Goal: Task Accomplishment & Management: Manage account settings

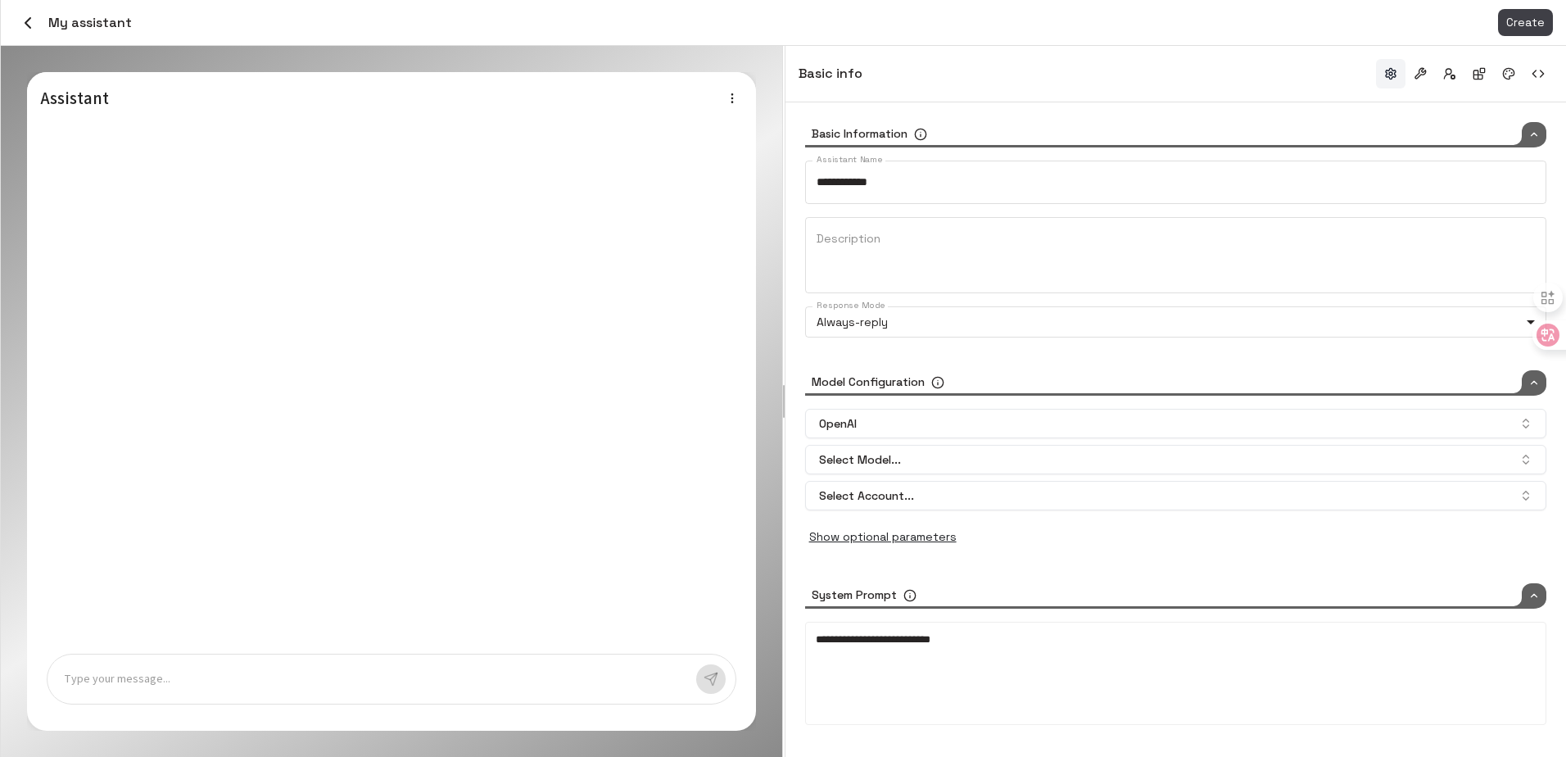
type input "*****"
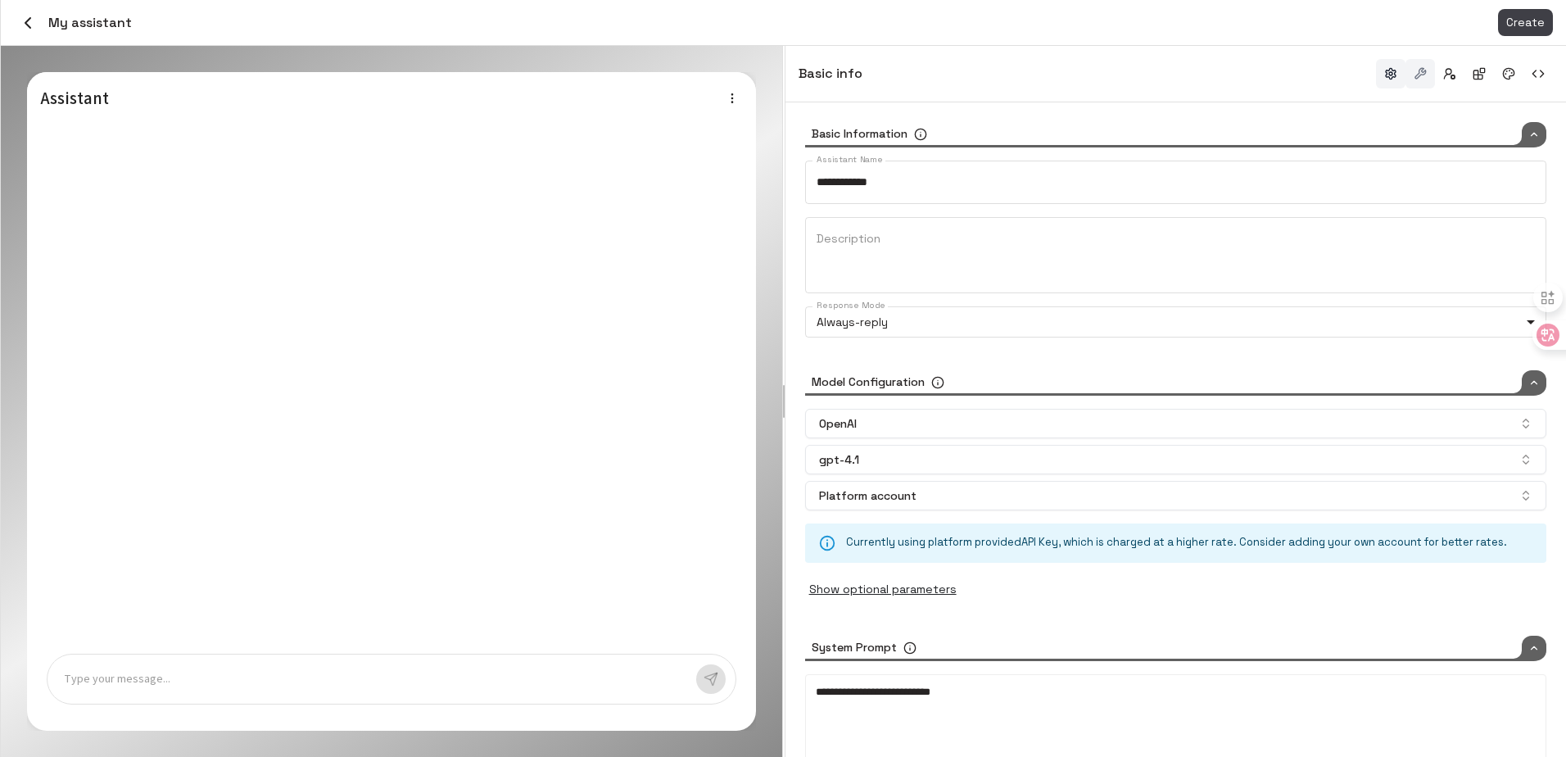
click at [1428, 65] on button "button" at bounding box center [1419, 73] width 29 height 29
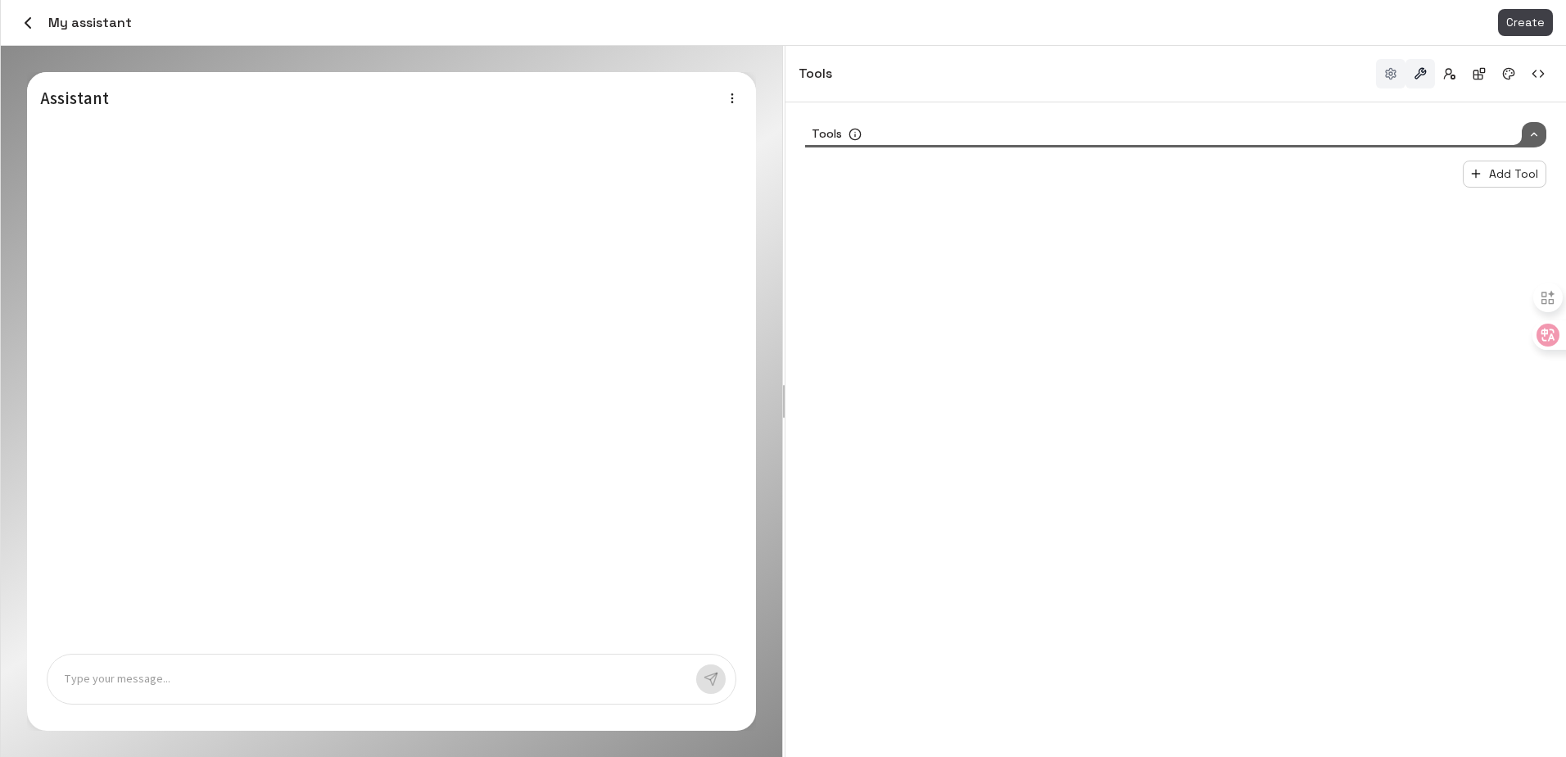
click at [1400, 79] on button "button" at bounding box center [1390, 73] width 29 height 29
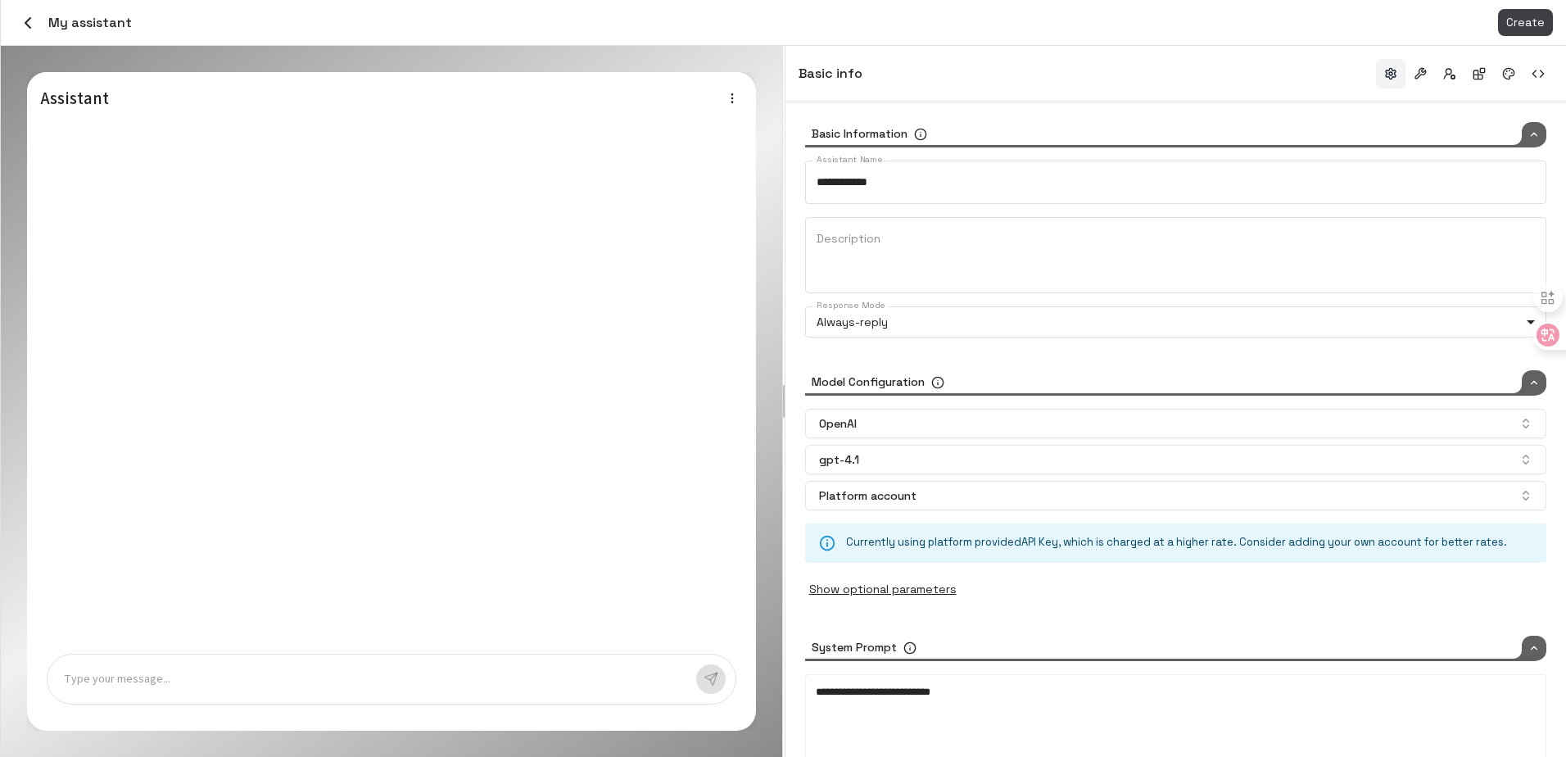
click at [13, 23] on div "My assistant Create" at bounding box center [783, 23] width 1565 height 46
click at [32, 32] on icon "button" at bounding box center [28, 23] width 20 height 20
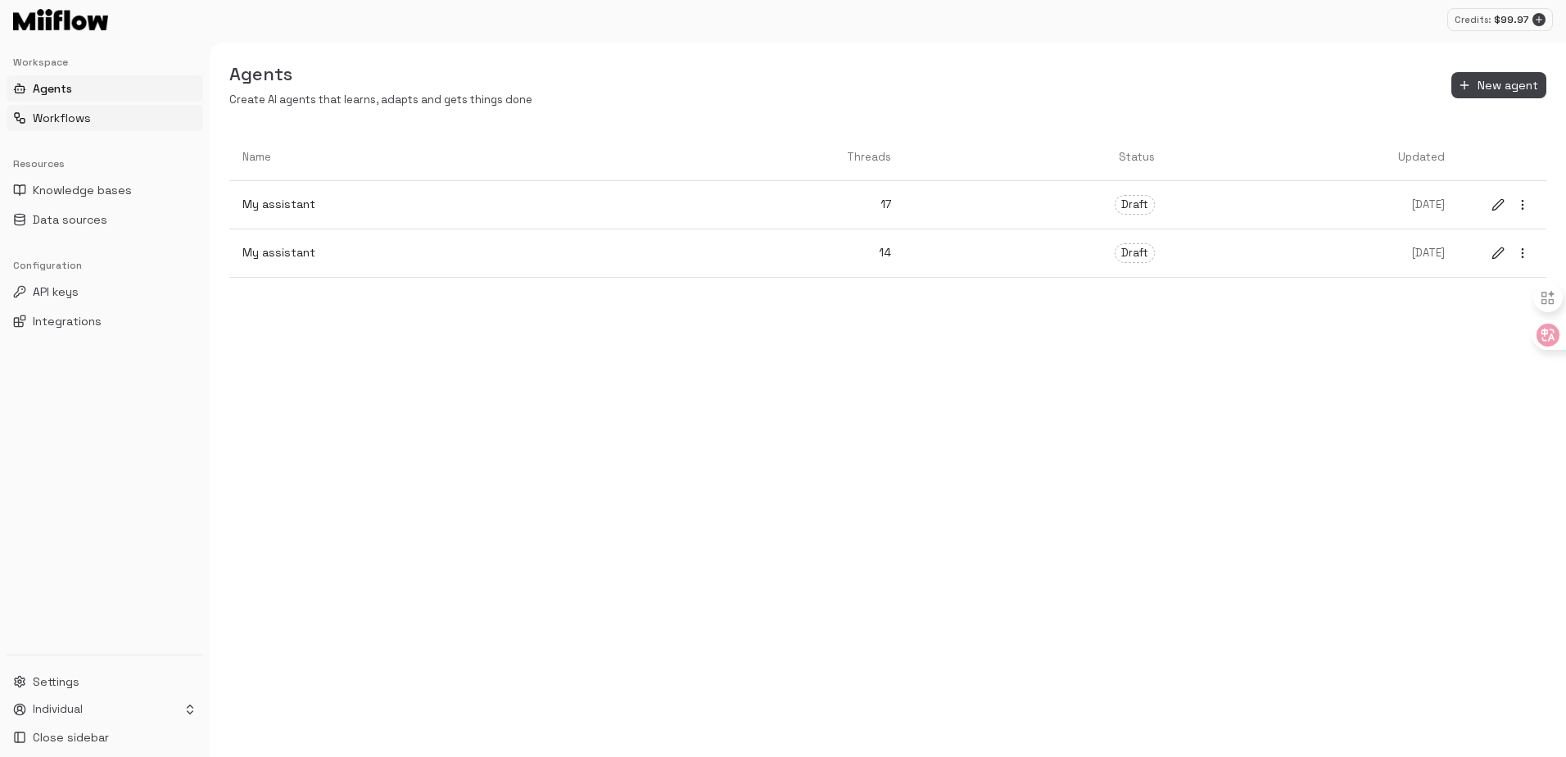
click at [84, 120] on span "Workflows" at bounding box center [62, 118] width 58 height 16
click at [68, 80] on span "Agents" at bounding box center [53, 88] width 41 height 16
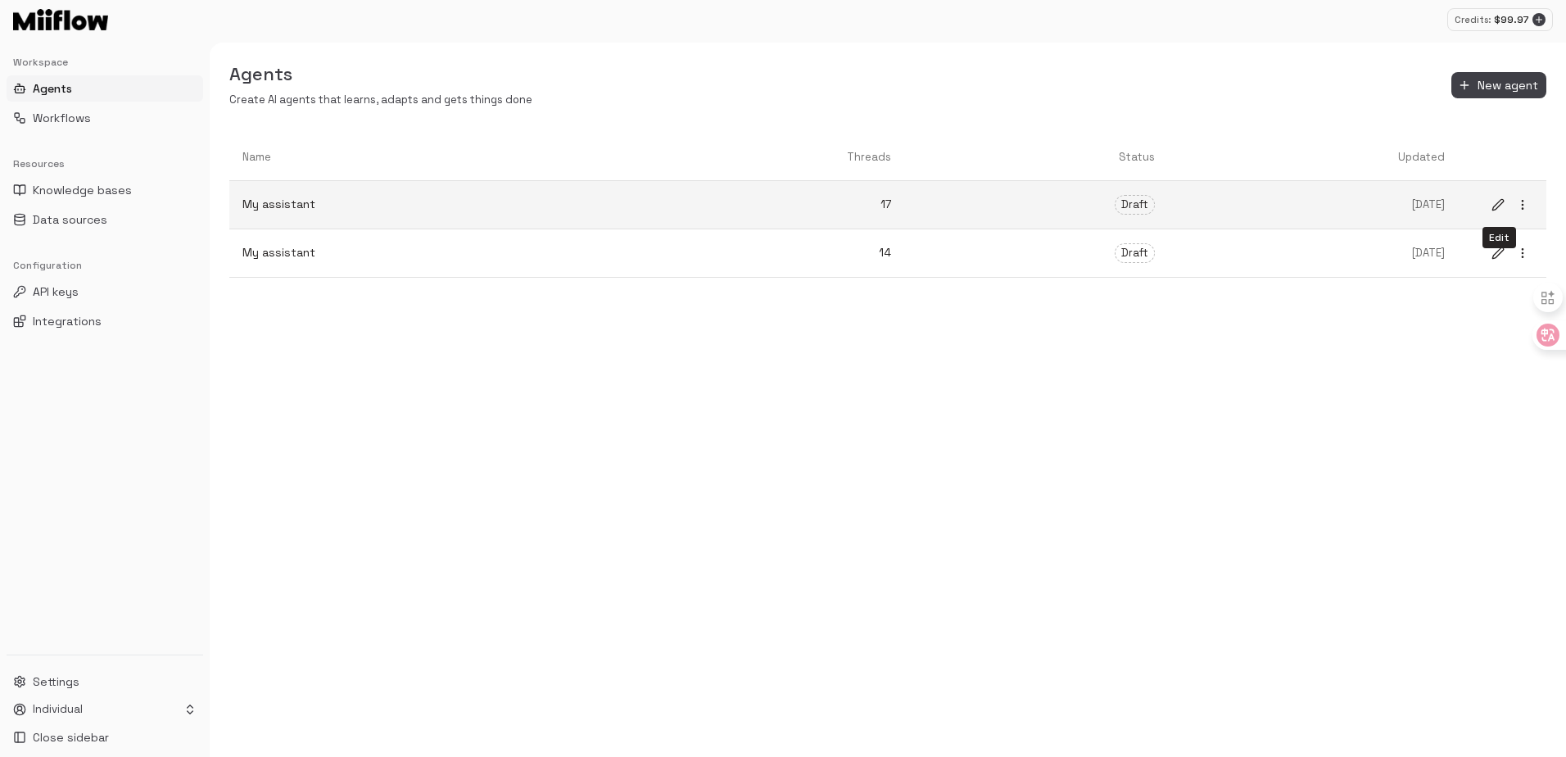
click at [1498, 201] on icon "edit" at bounding box center [1497, 204] width 13 height 13
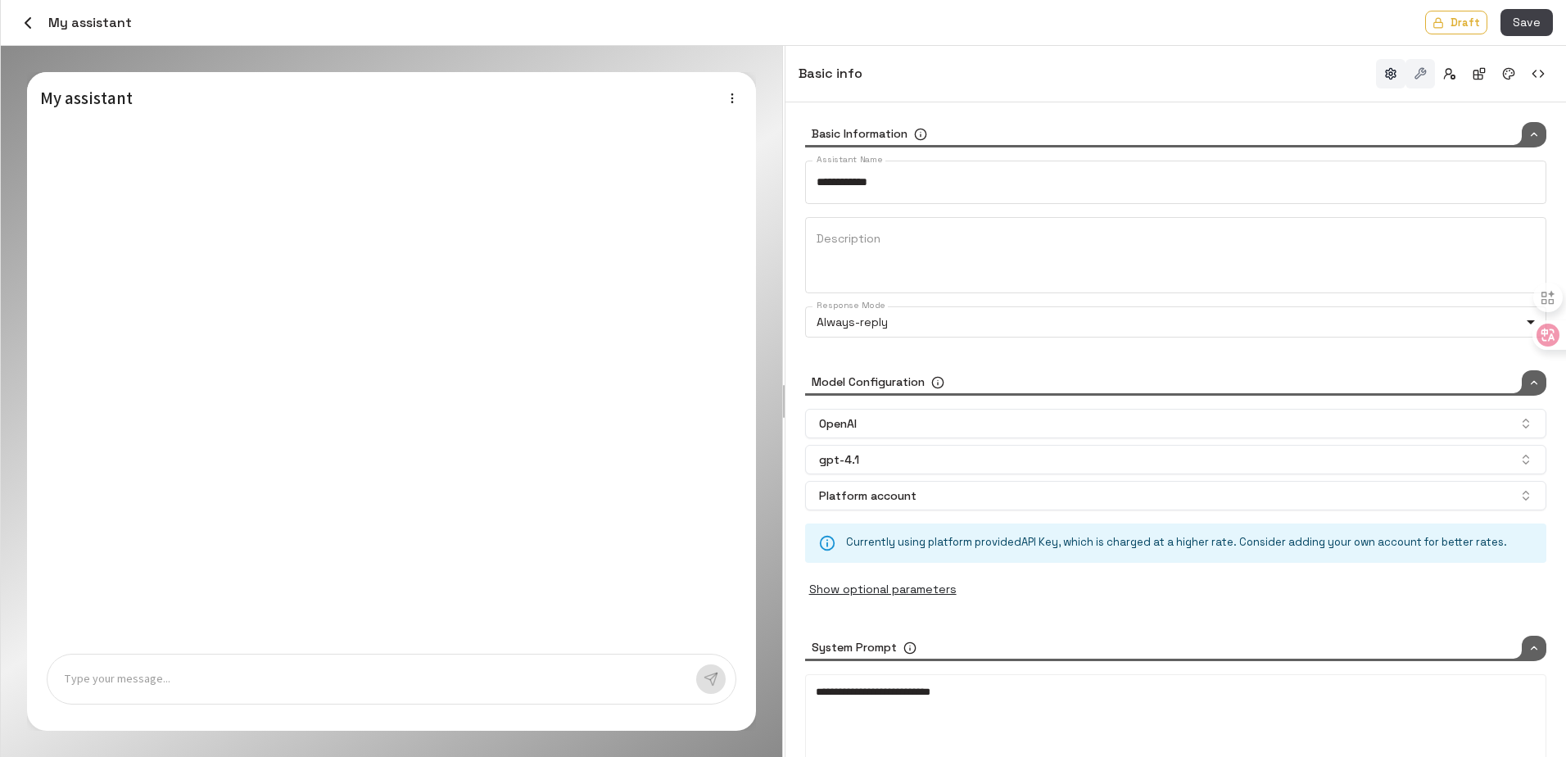
click at [1423, 72] on button "button" at bounding box center [1419, 73] width 29 height 29
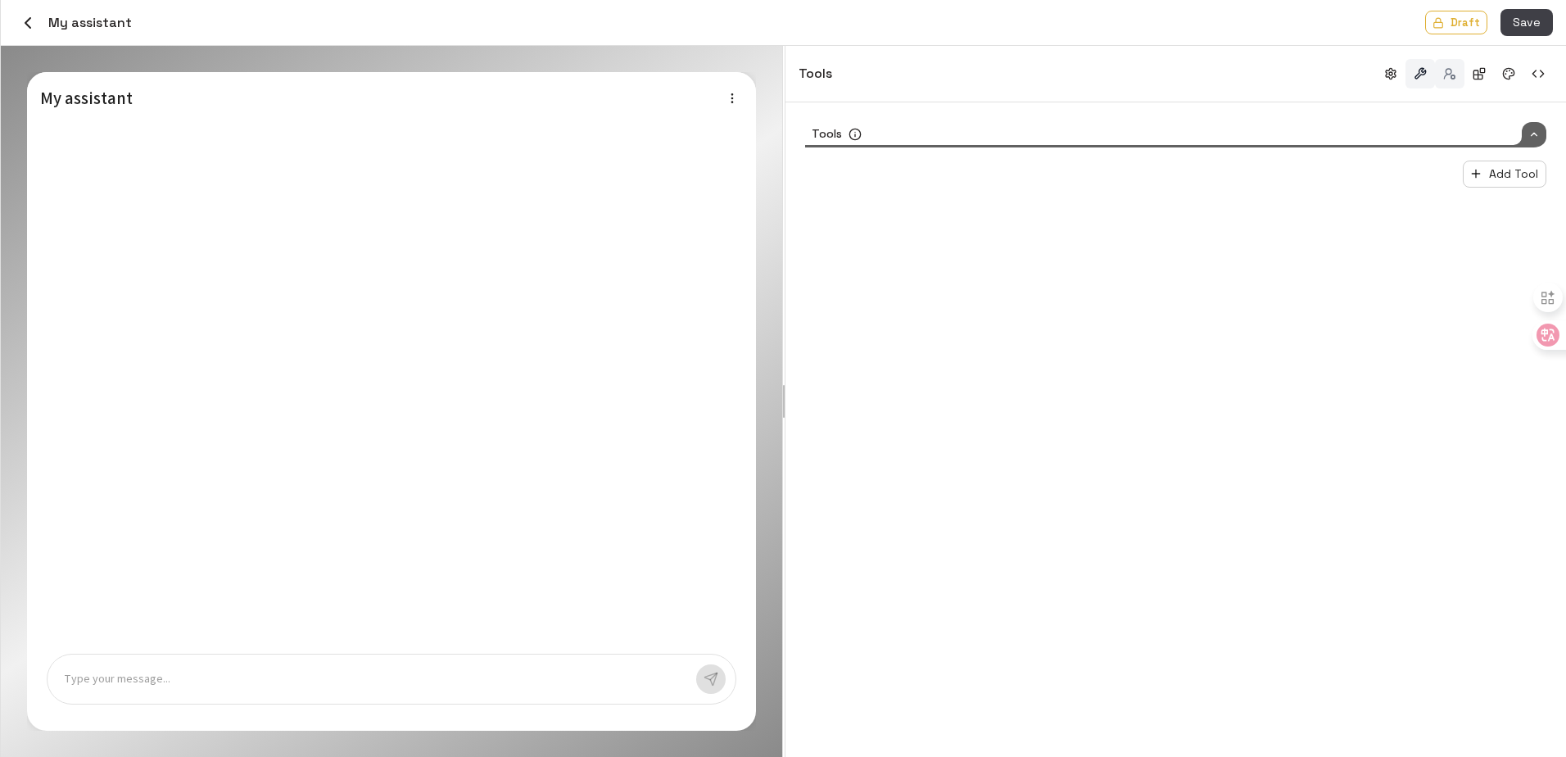
click at [1454, 75] on button "button" at bounding box center [1449, 73] width 29 height 29
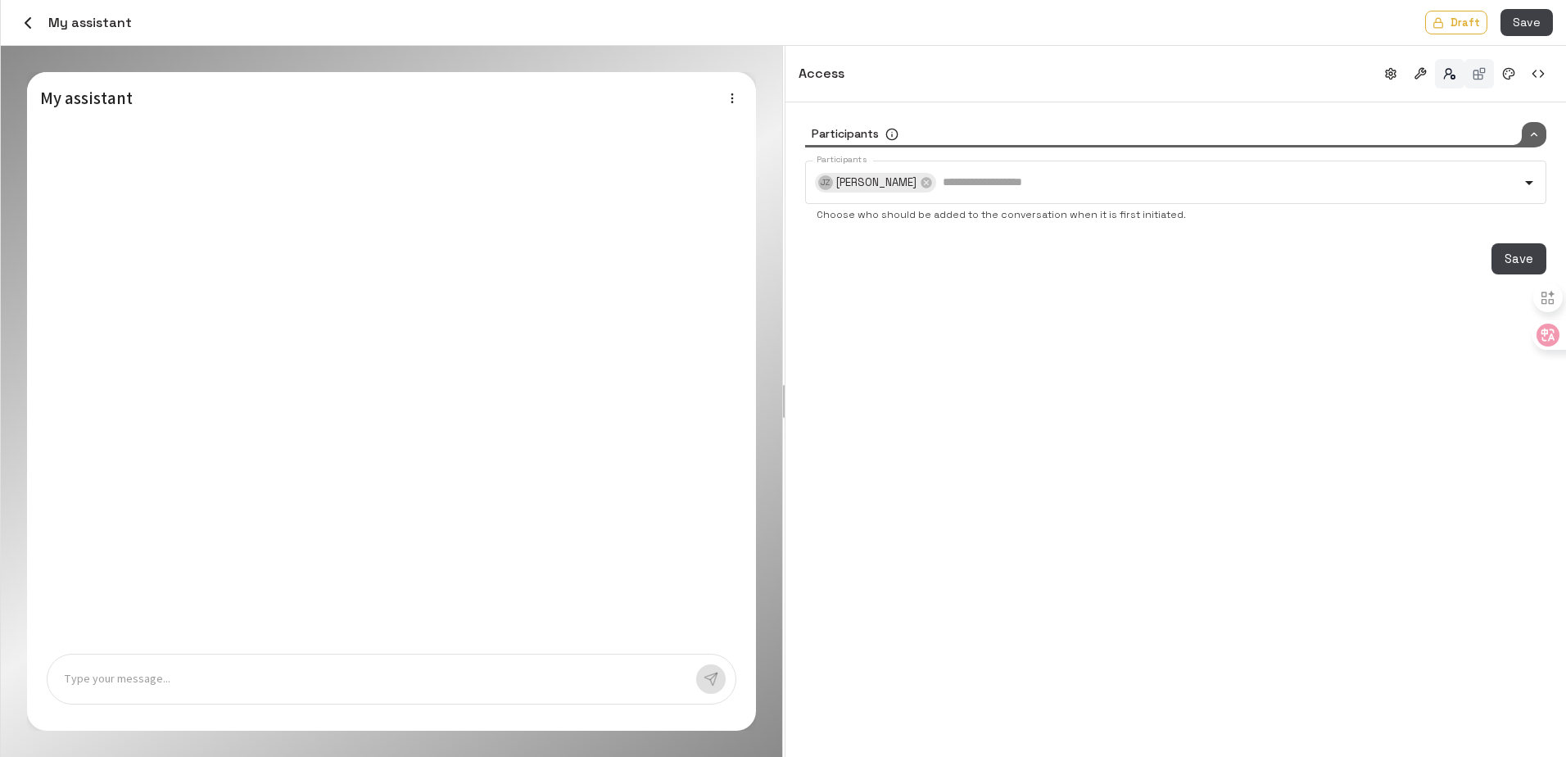
click at [1486, 79] on button "button" at bounding box center [1478, 73] width 29 height 29
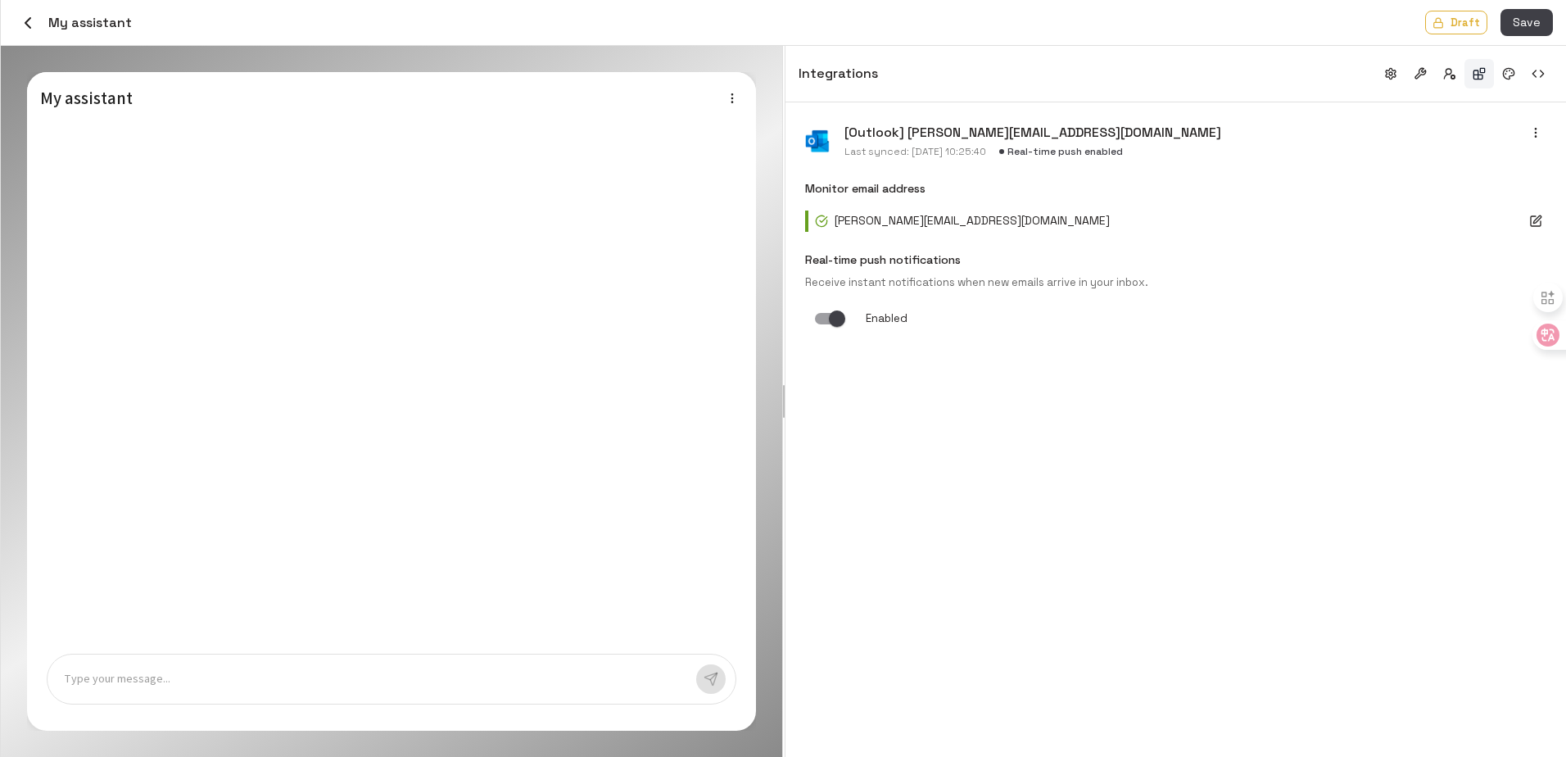
click at [25, 25] on icon "button" at bounding box center [28, 23] width 20 height 20
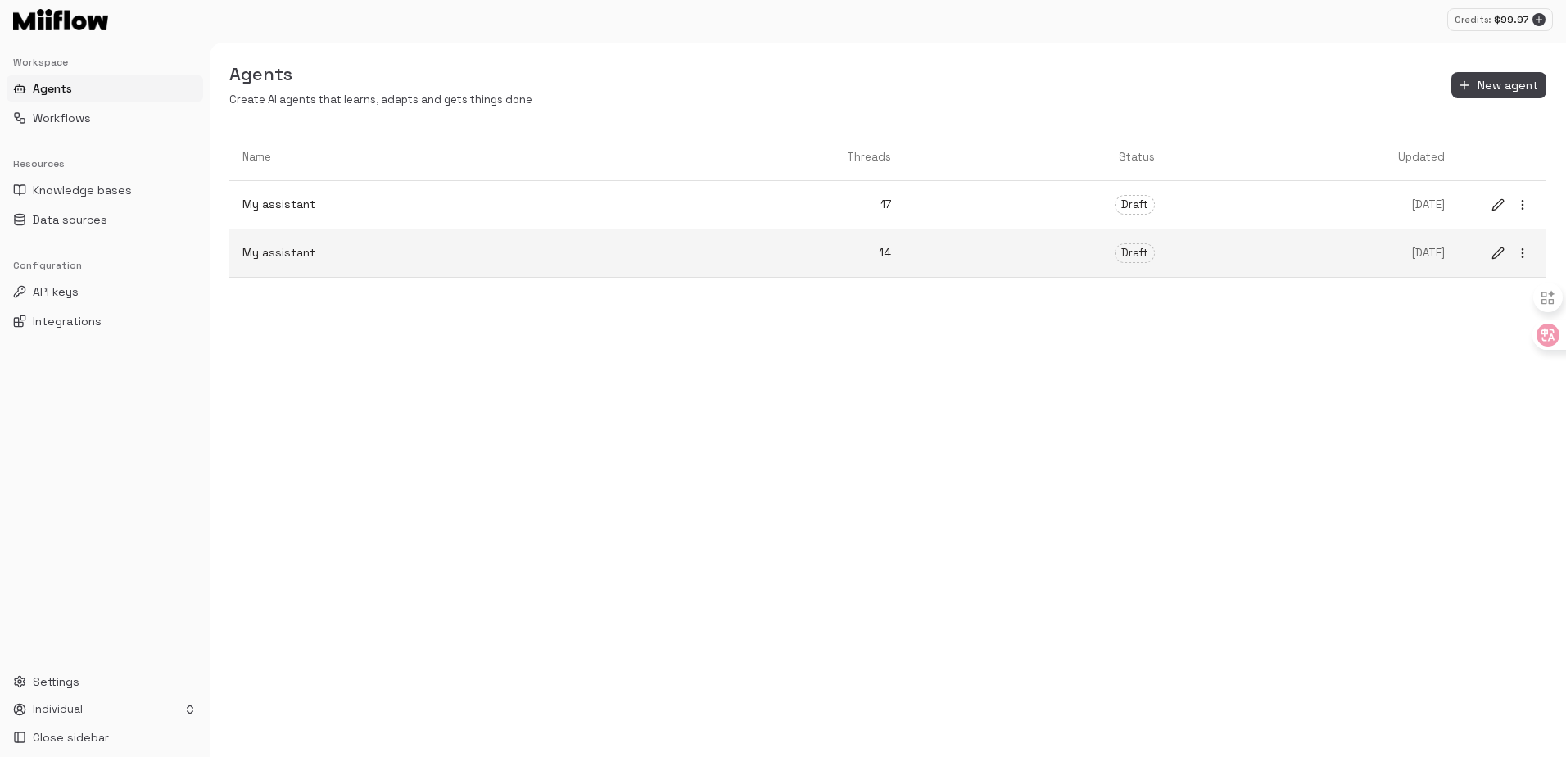
click at [1208, 242] on link "[DATE]" at bounding box center [1313, 254] width 290 height 42
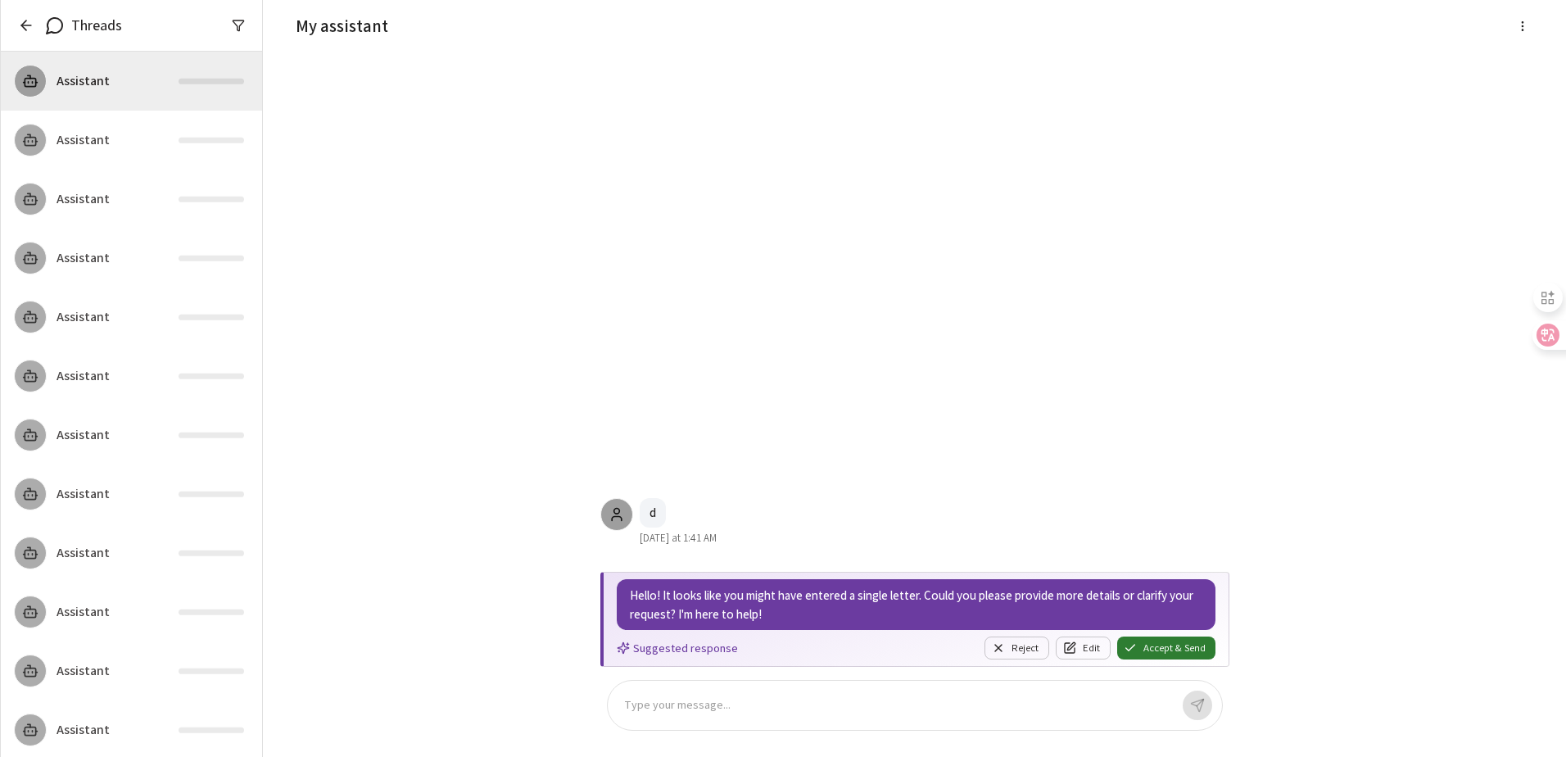
click at [20, 25] on icon "button" at bounding box center [26, 25] width 16 height 16
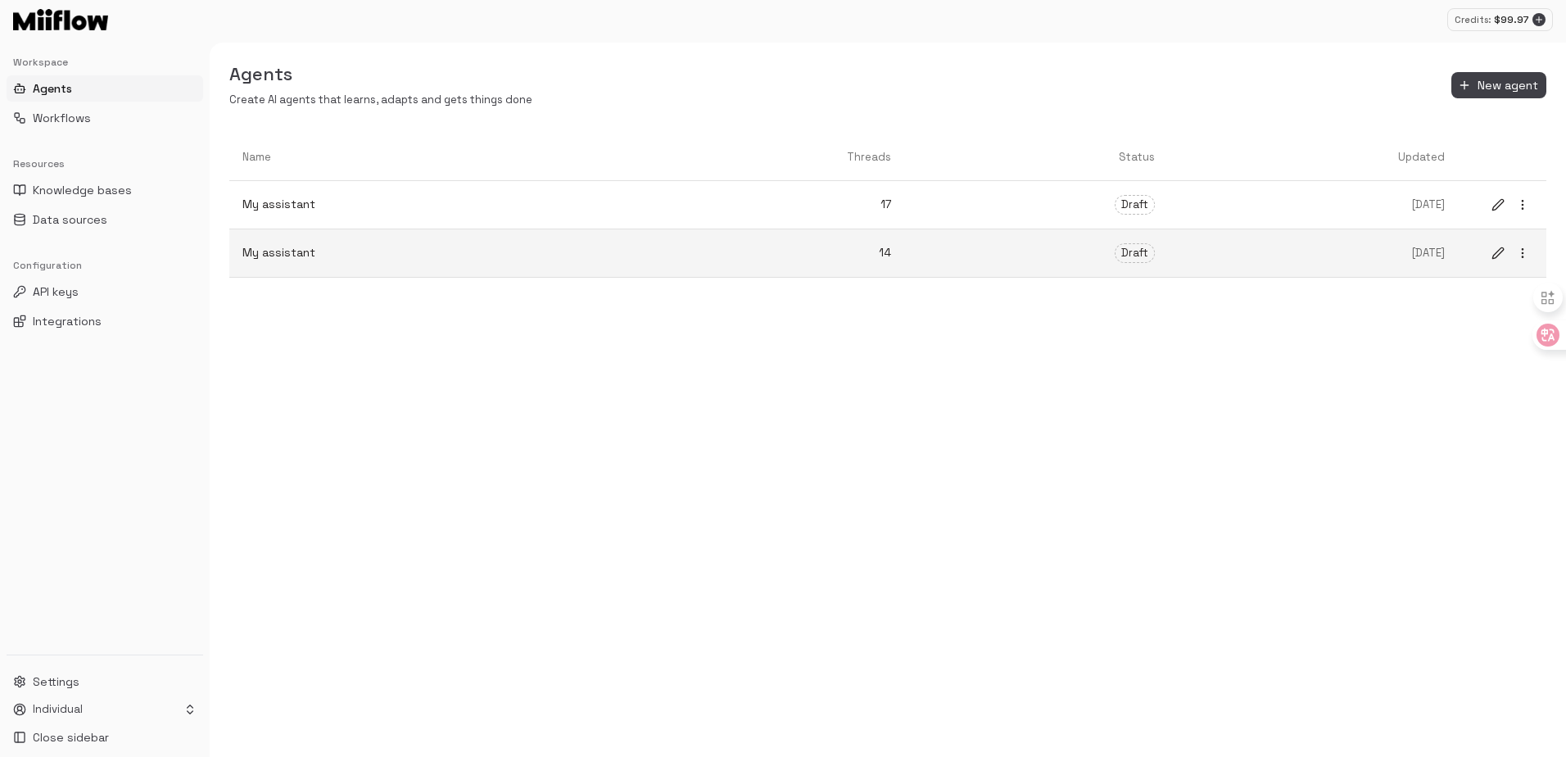
click at [1488, 251] on button "edit" at bounding box center [1497, 252] width 21 height 21
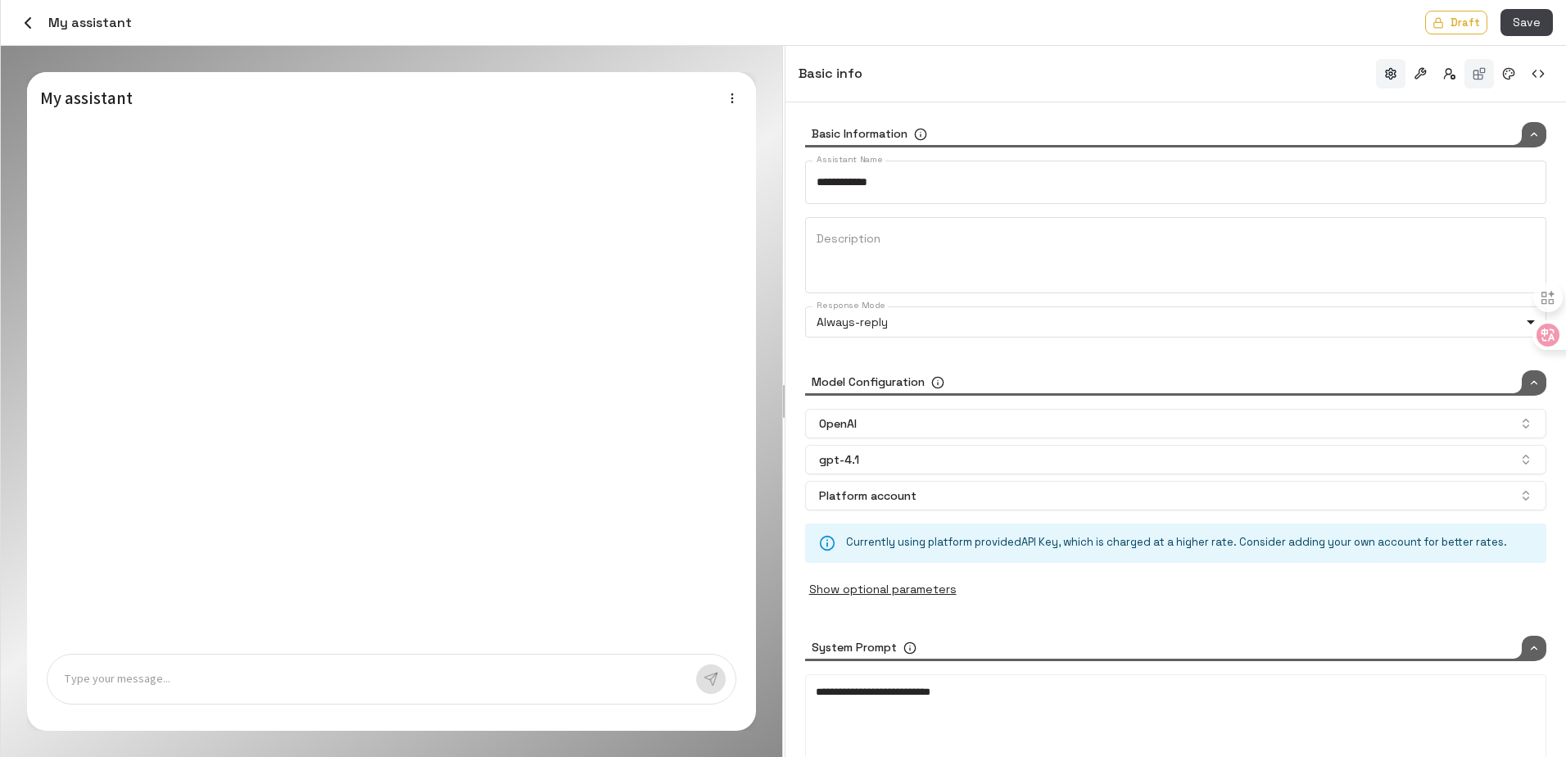
click at [1481, 73] on button "button" at bounding box center [1478, 73] width 29 height 29
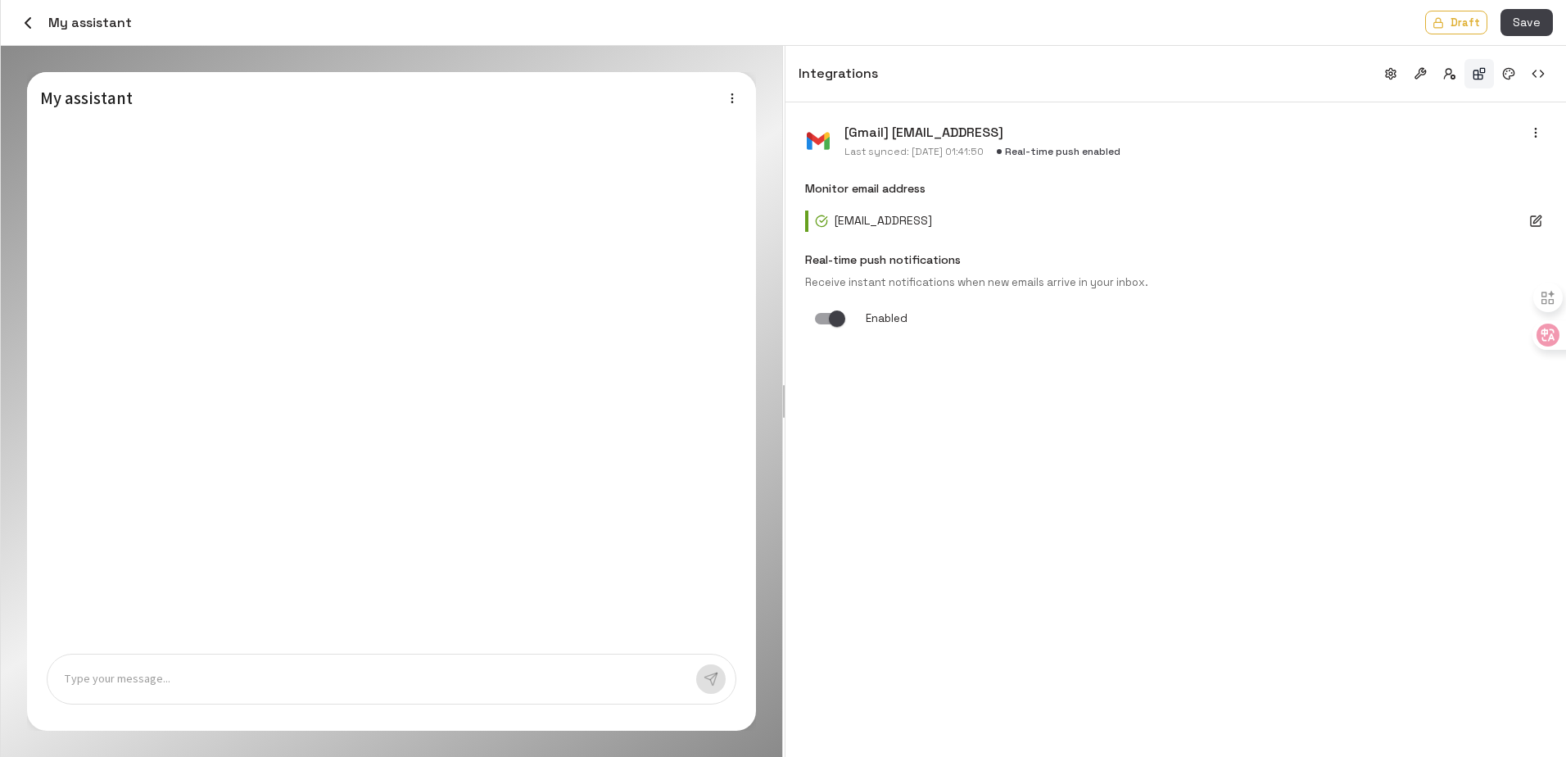
click at [992, 227] on div "[EMAIL_ADDRESS]" at bounding box center [1166, 220] width 703 height 17
click at [1544, 137] on button "button" at bounding box center [1535, 132] width 21 height 21
click at [1318, 112] on div at bounding box center [783, 378] width 1566 height 757
click at [1537, 132] on icon "button" at bounding box center [1535, 132] width 13 height 13
click at [1496, 202] on li "Remove Integration" at bounding box center [1465, 190] width 166 height 27
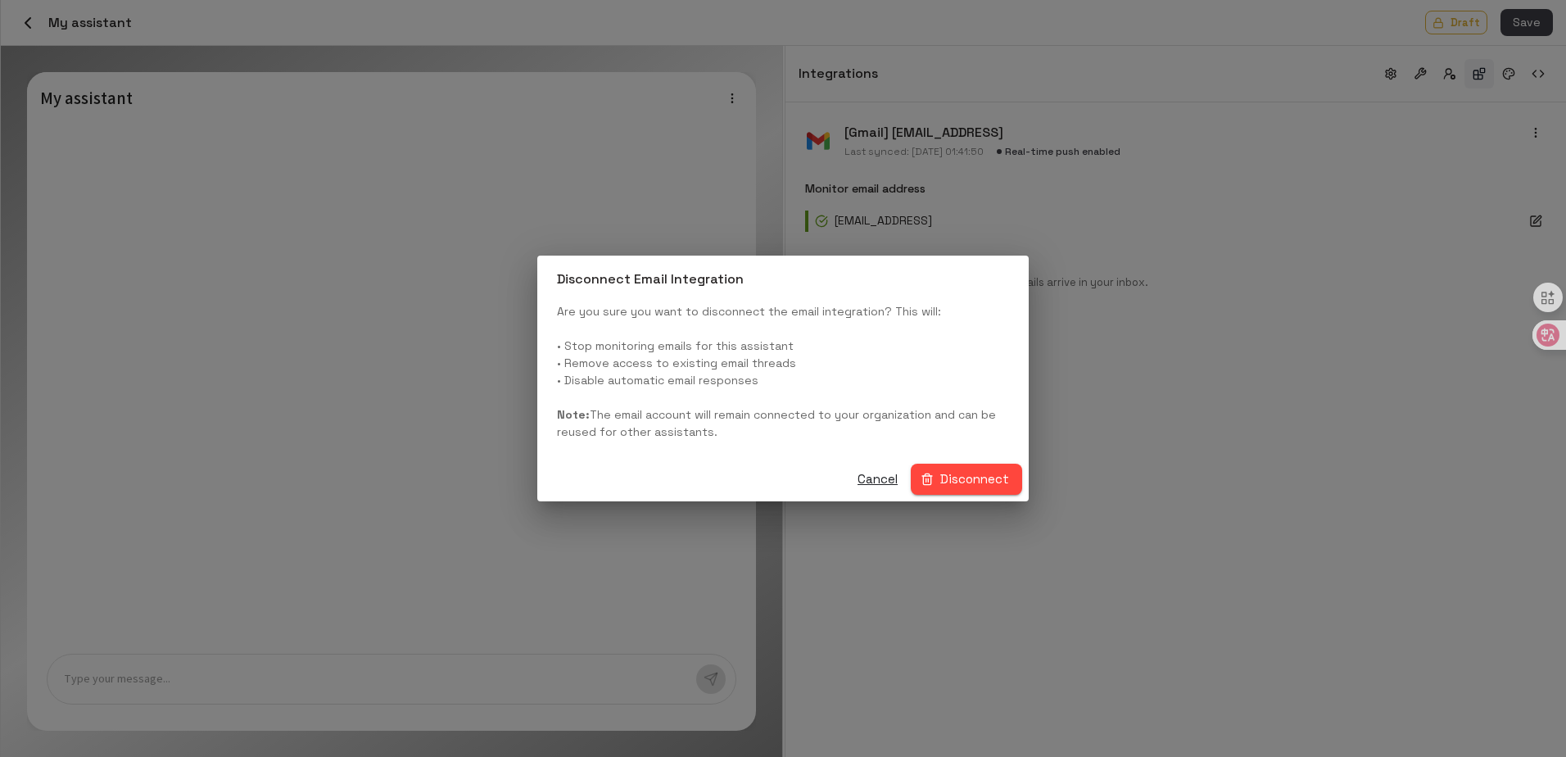
click at [978, 476] on button "Disconnect" at bounding box center [966, 479] width 111 height 31
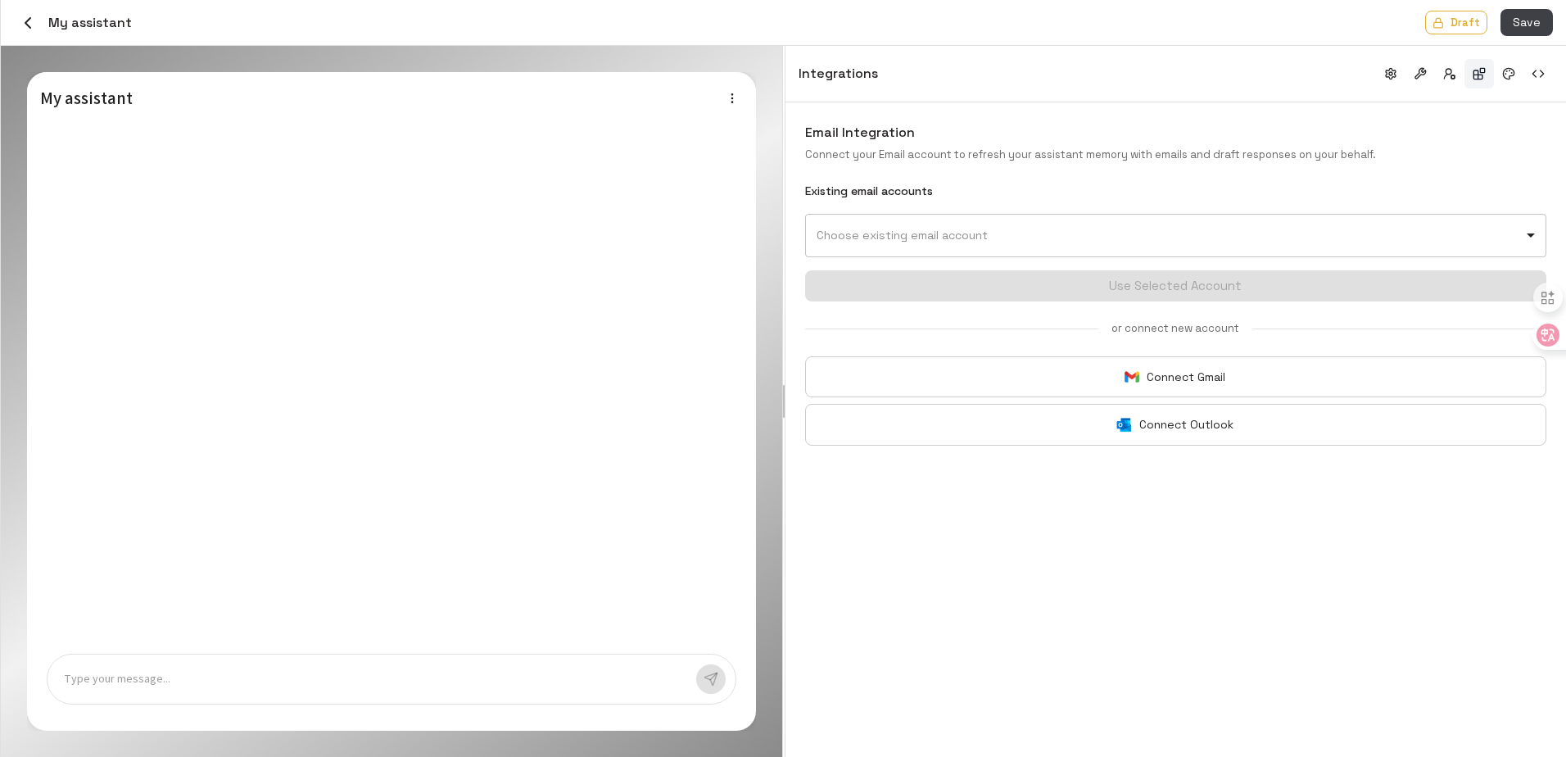
click at [1029, 238] on body "Credits: $ 99.97 Workspace Agents Workflows Resources Knowledge bases Data sour…" at bounding box center [783, 378] width 1566 height 757
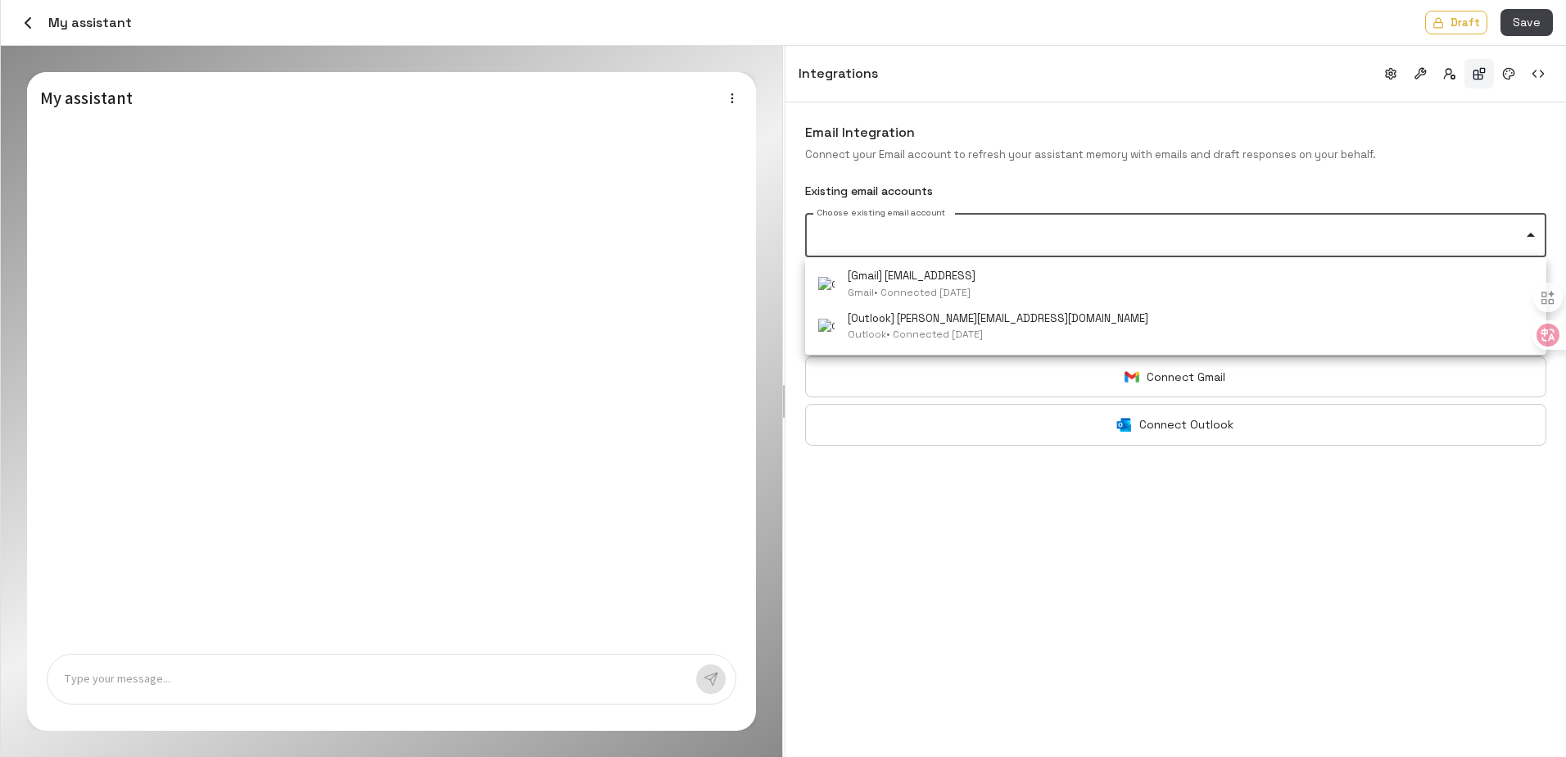
click at [1083, 180] on div at bounding box center [783, 378] width 1566 height 757
